Goal: Find specific page/section: Find specific page/section

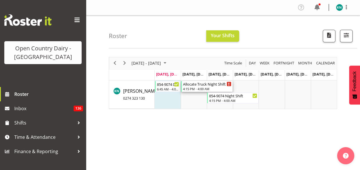
click at [201, 88] on div "4:15 PM - 4:00 AM" at bounding box center [207, 88] width 48 height 5
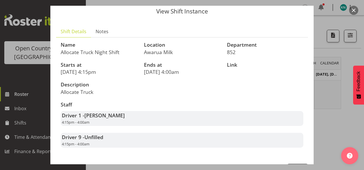
scroll to position [41, 0]
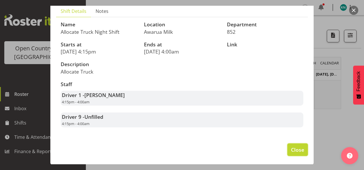
click at [291, 150] on span "Close" at bounding box center [297, 149] width 13 height 7
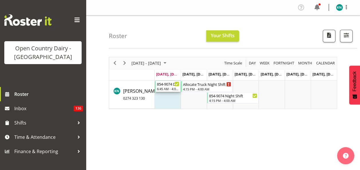
click at [168, 88] on div "6:45 AM - 4:00 PM" at bounding box center [168, 88] width 22 height 5
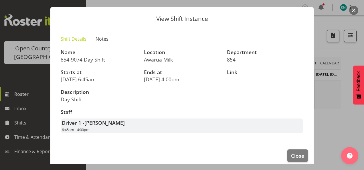
scroll to position [19, 0]
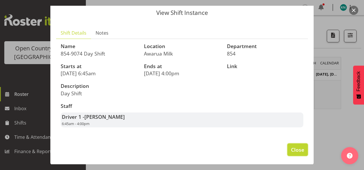
click at [294, 149] on span "Close" at bounding box center [297, 149] width 13 height 7
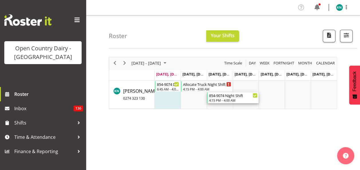
click at [236, 99] on div "4:15 PM - 4:00 AM" at bounding box center [233, 100] width 48 height 5
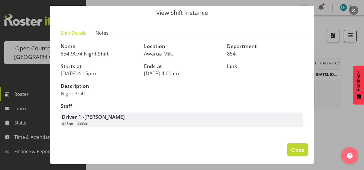
click at [292, 149] on span "Close" at bounding box center [297, 149] width 13 height 7
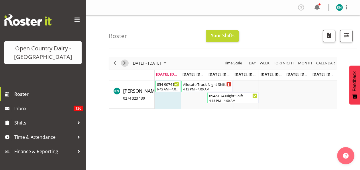
click at [126, 62] on span "Next" at bounding box center [124, 63] width 7 height 7
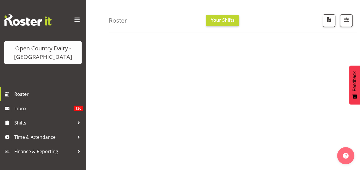
scroll to position [86, 0]
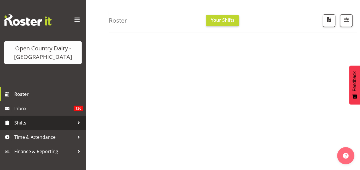
click at [25, 125] on span "Shifts" at bounding box center [44, 122] width 60 height 9
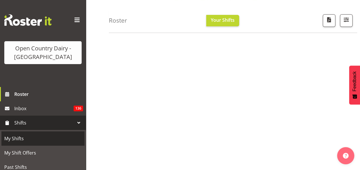
click at [21, 139] on span "My Shifts" at bounding box center [42, 138] width 77 height 9
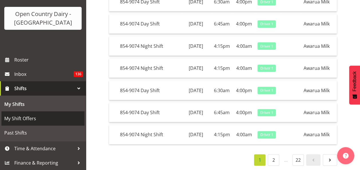
scroll to position [213, 0]
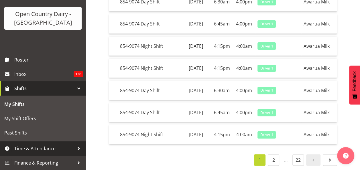
click at [45, 150] on span "Time & Attendance" at bounding box center [44, 148] width 60 height 9
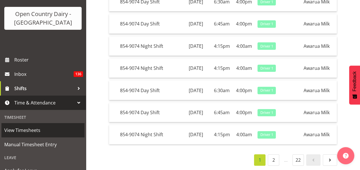
scroll to position [92, 0]
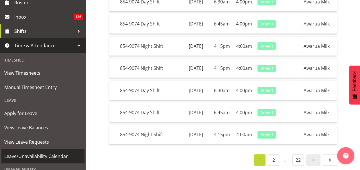
click at [43, 155] on span "Leave/Unavailability Calendar" at bounding box center [42, 156] width 77 height 9
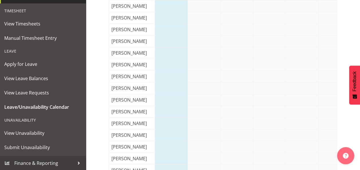
scroll to position [1575, 0]
